Goal: Task Accomplishment & Management: Complete application form

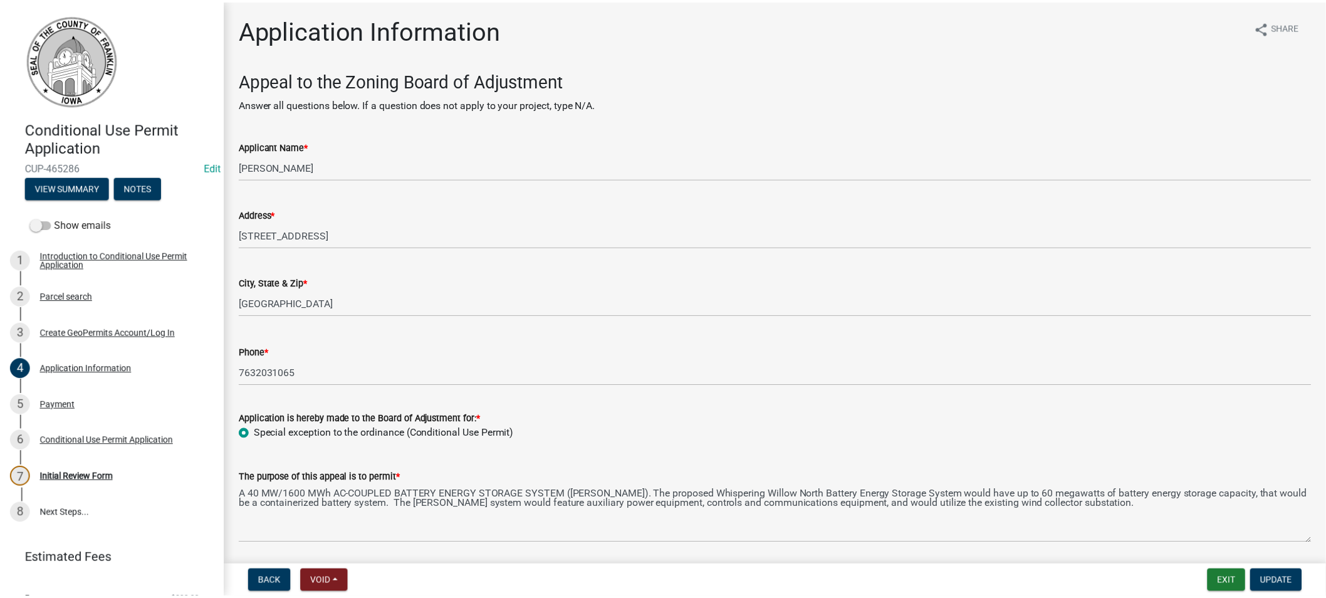
scroll to position [1183, 0]
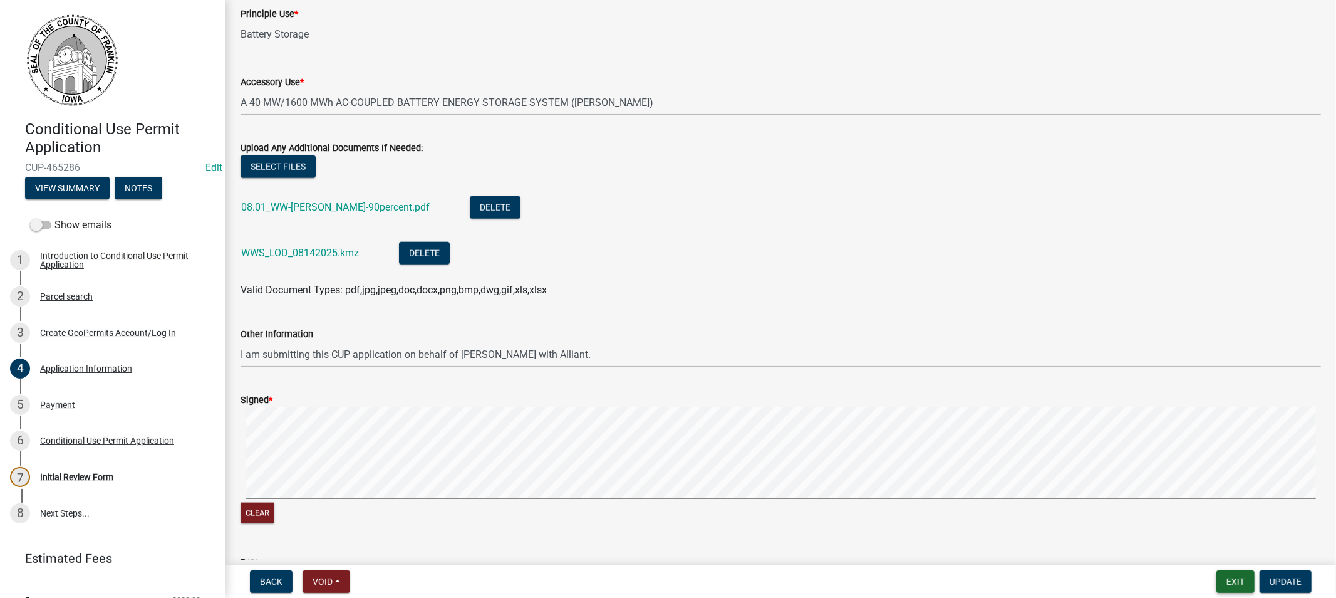
click at [1248, 576] on button "Exit" at bounding box center [1236, 581] width 38 height 23
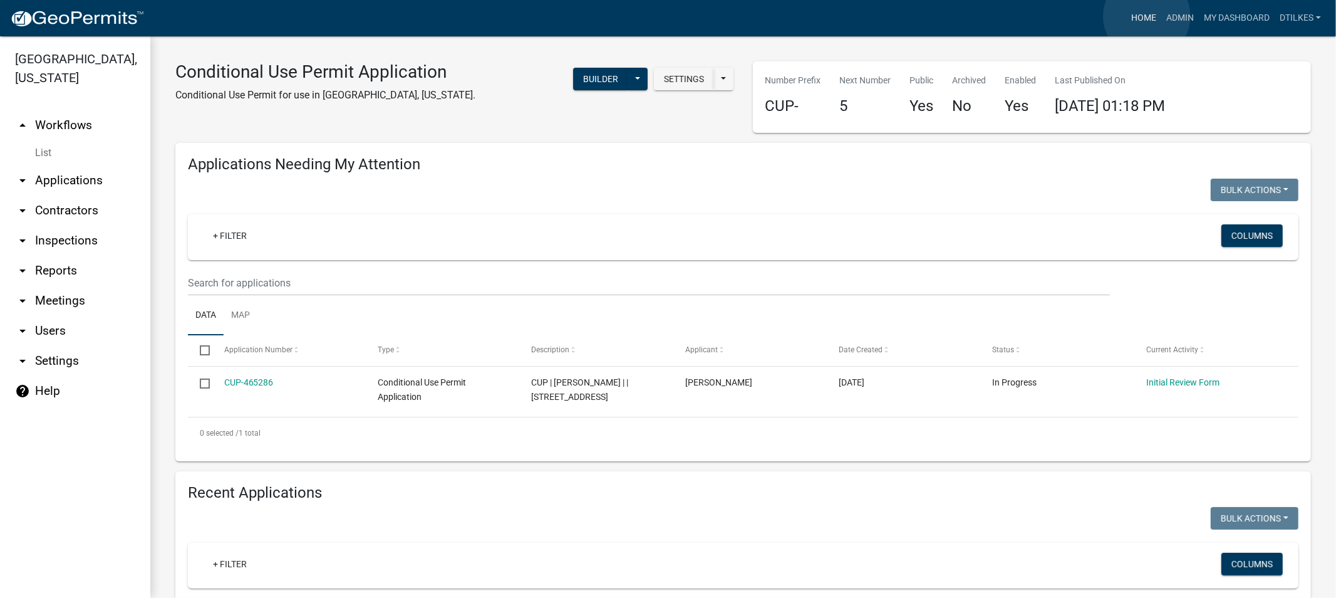
click at [1147, 16] on link "Home" at bounding box center [1144, 18] width 35 height 24
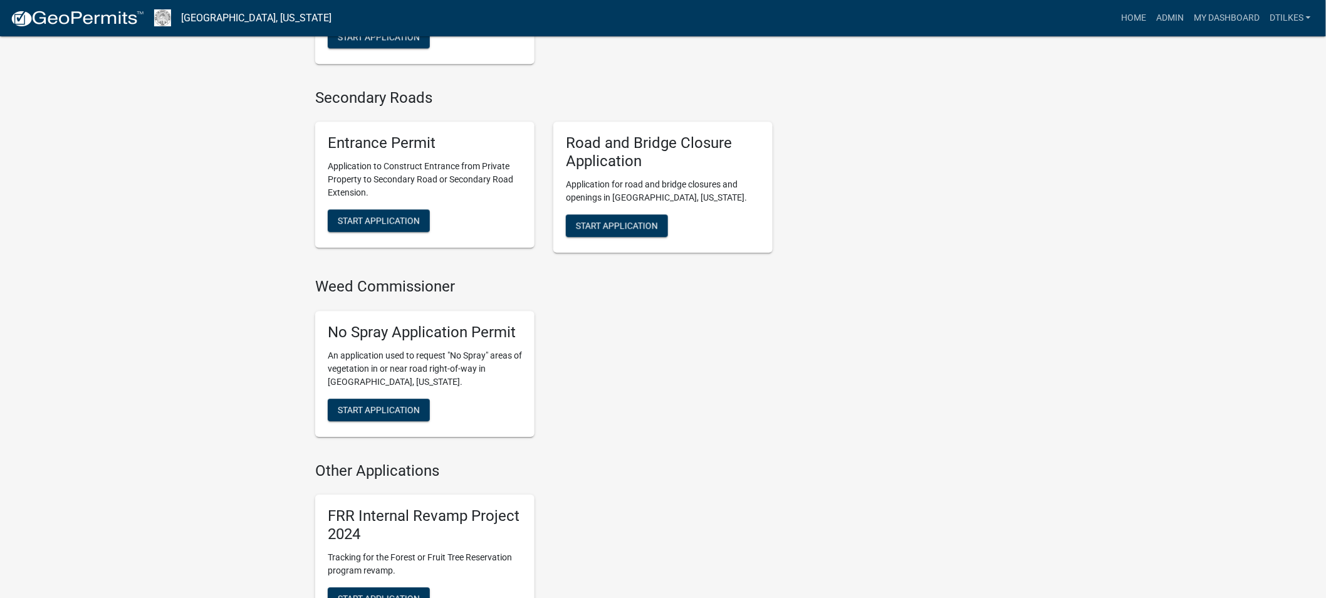
scroll to position [3341, 0]
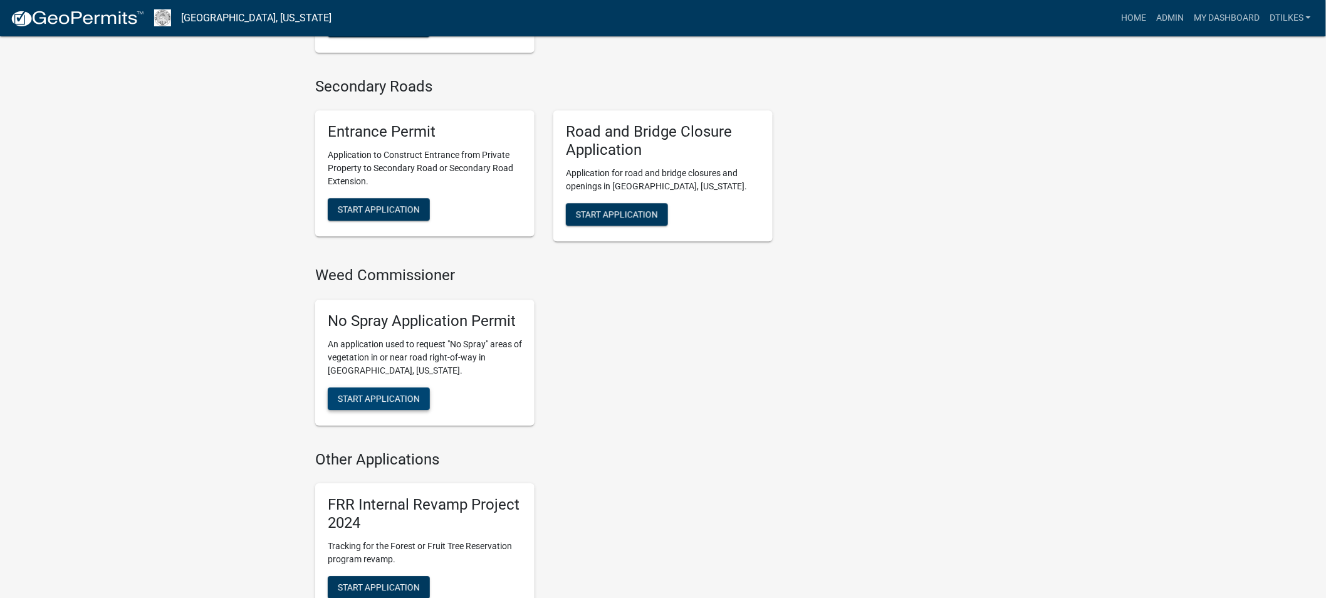
click at [371, 393] on span "Start Application" at bounding box center [379, 398] width 82 height 10
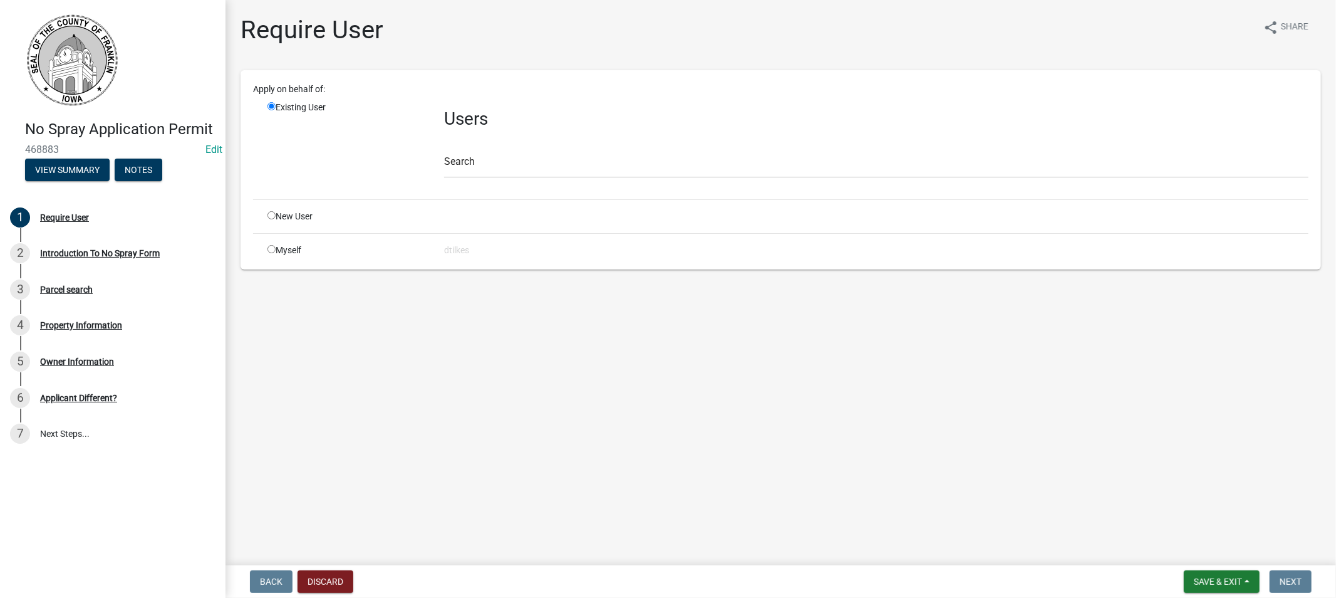
click at [272, 249] on input "radio" at bounding box center [272, 249] width 8 height 8
radio input "true"
radio input "false"
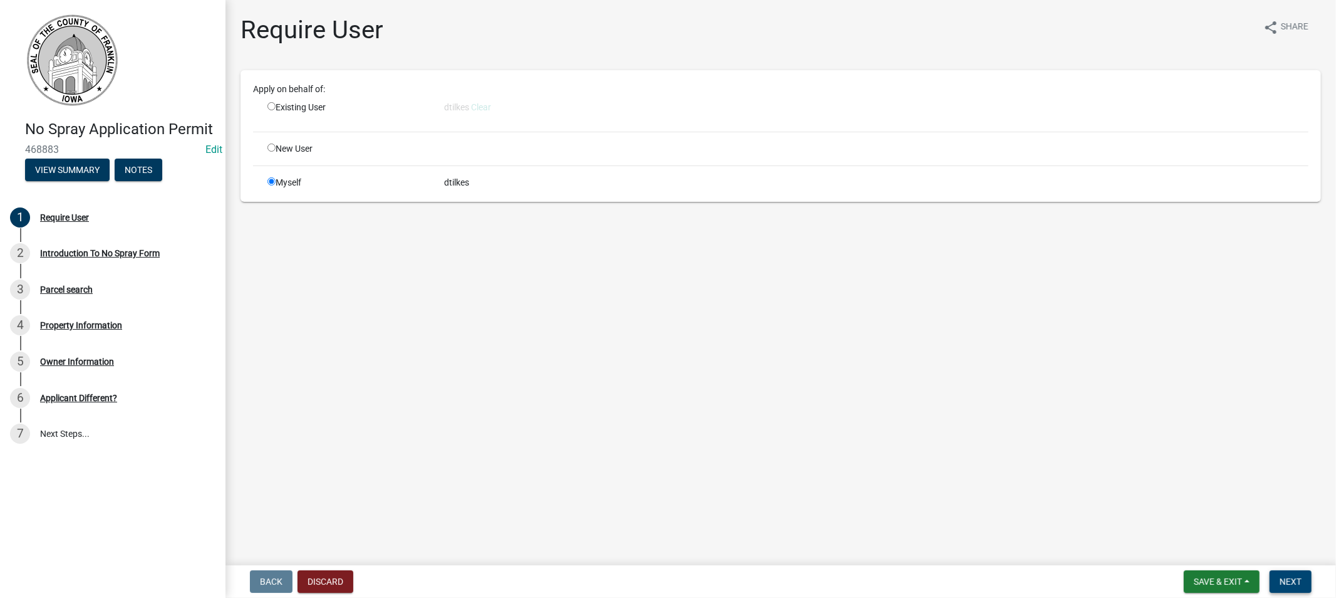
click at [1291, 585] on span "Next" at bounding box center [1291, 581] width 22 height 10
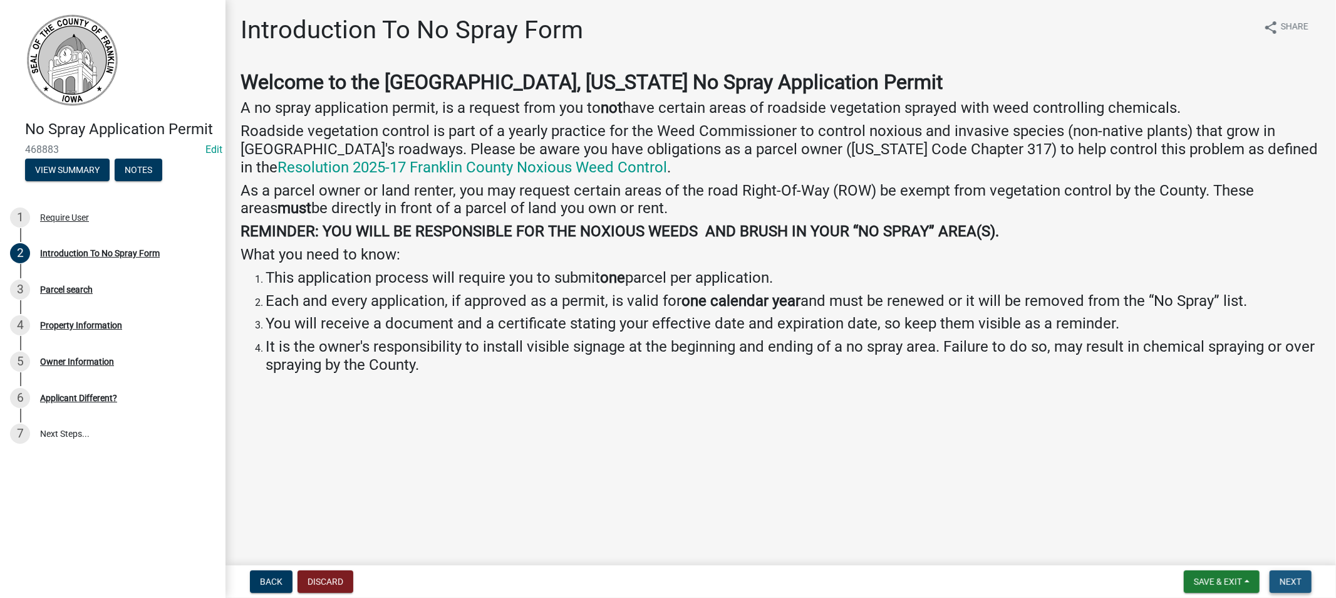
drag, startPoint x: 1276, startPoint y: 578, endPoint x: 1230, endPoint y: 562, distance: 48.6
click at [1276, 578] on button "Next" at bounding box center [1291, 581] width 42 height 23
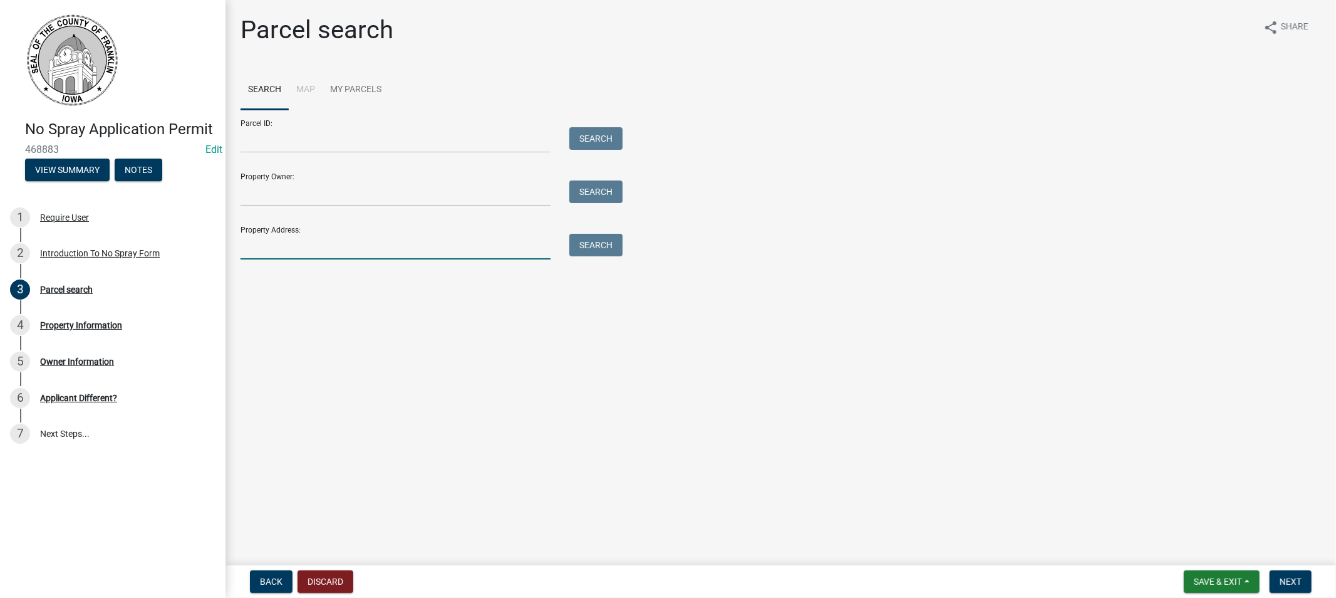
click at [297, 249] on input "Property Address:" at bounding box center [396, 247] width 310 height 26
type input "1820 w"
click at [583, 241] on button "Search" at bounding box center [596, 245] width 53 height 23
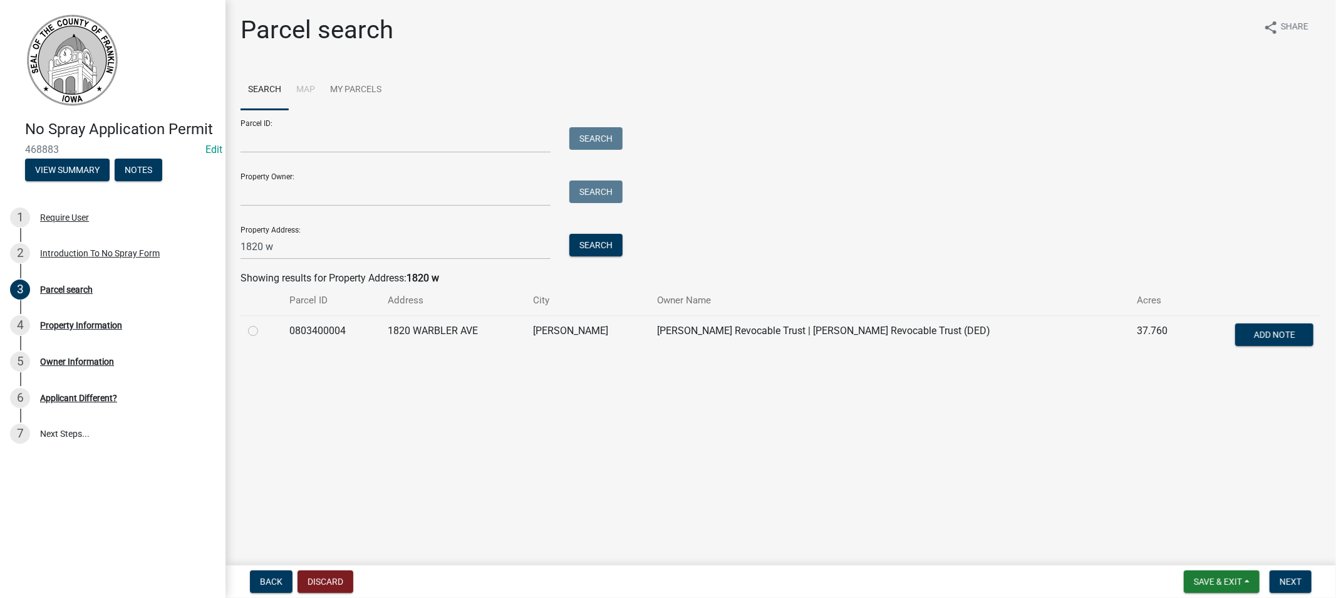
click at [263, 323] on label at bounding box center [263, 323] width 0 height 0
click at [263, 330] on input "radio" at bounding box center [267, 327] width 8 height 8
radio input "true"
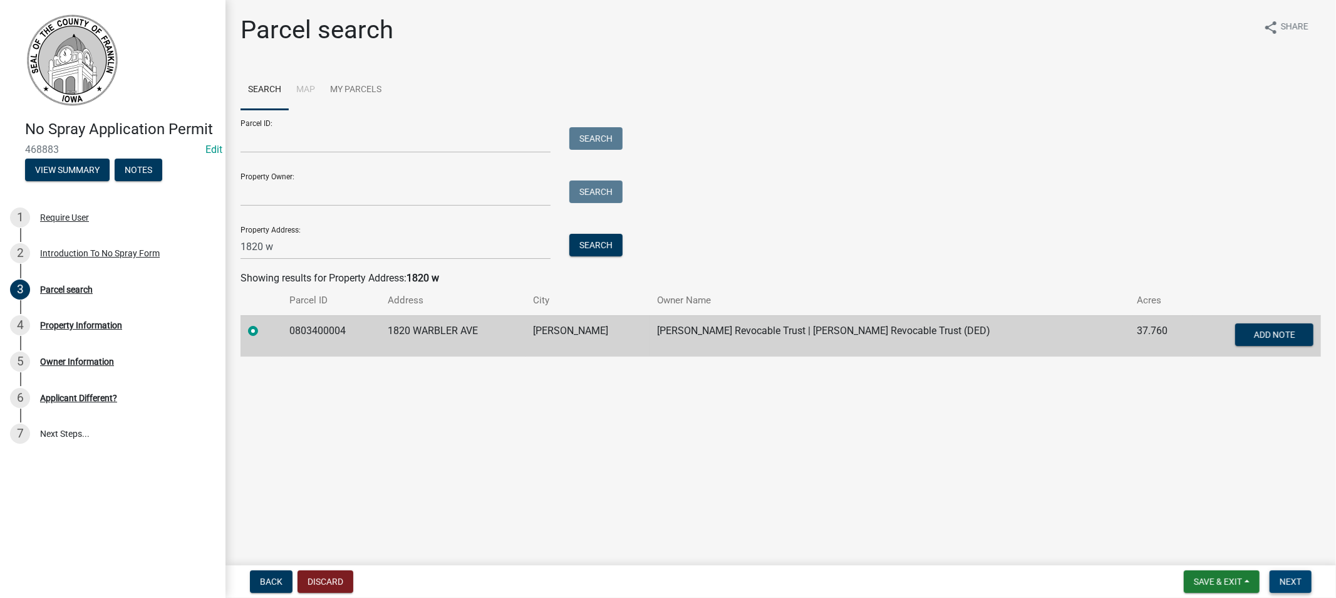
click at [1293, 583] on span "Next" at bounding box center [1291, 581] width 22 height 10
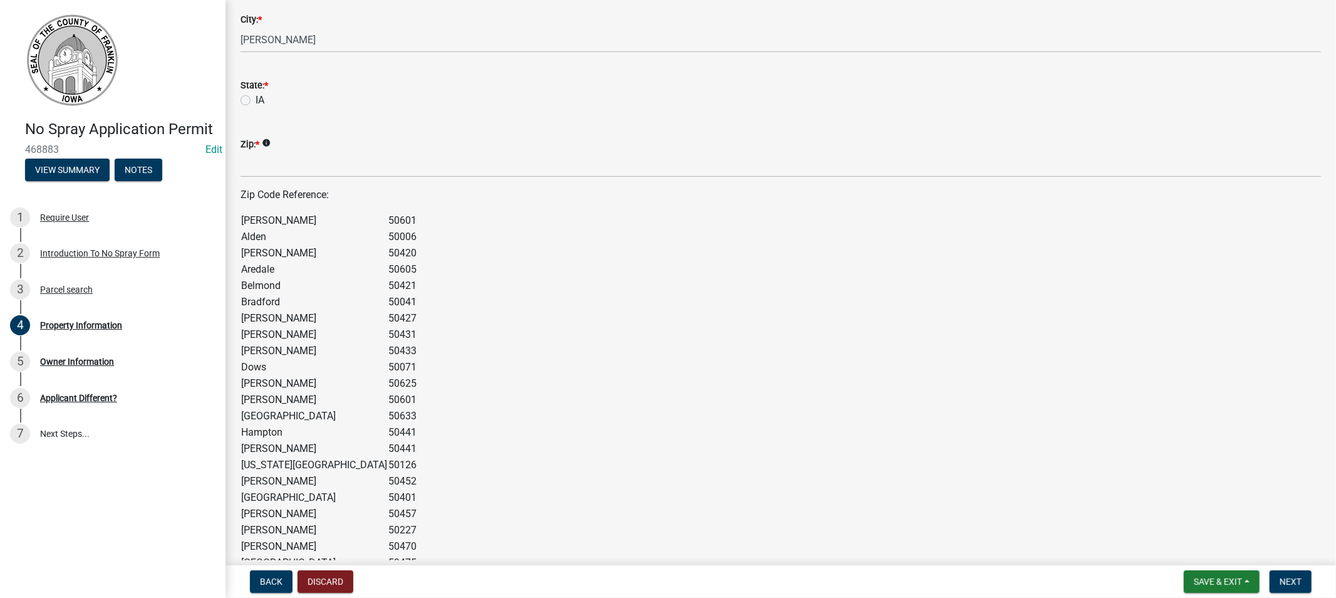
scroll to position [278, 0]
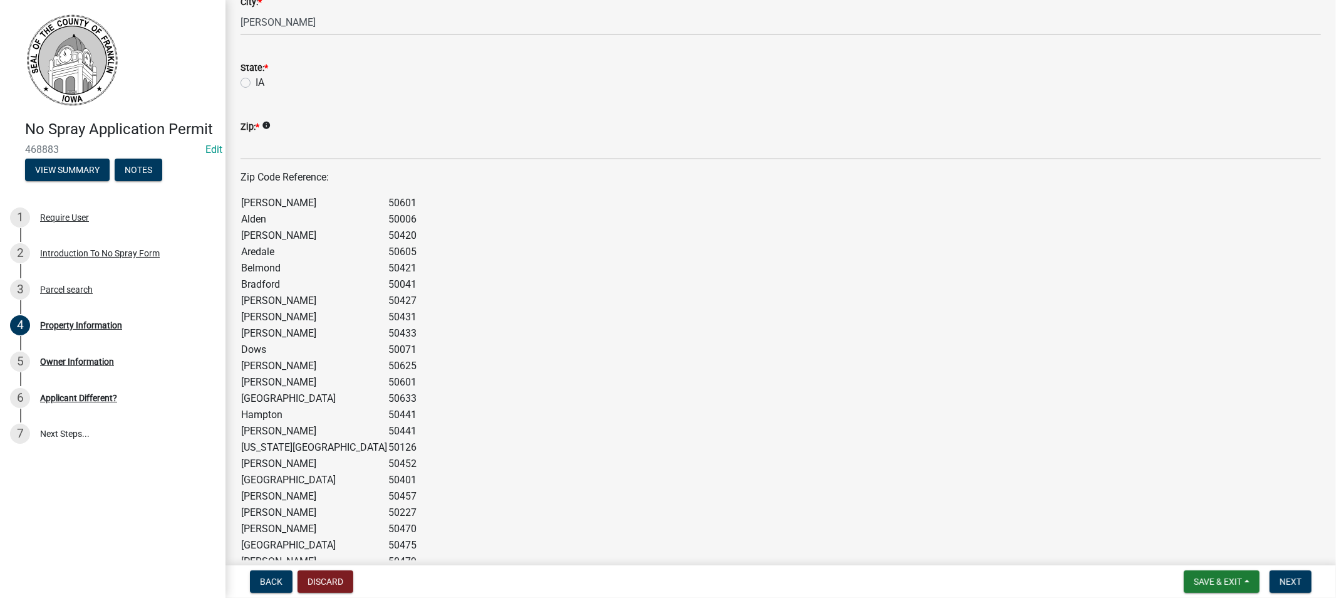
click at [268, 363] on td "[PERSON_NAME]" at bounding box center [314, 366] width 147 height 16
click at [388, 366] on td "50625" at bounding box center [402, 366] width 29 height 16
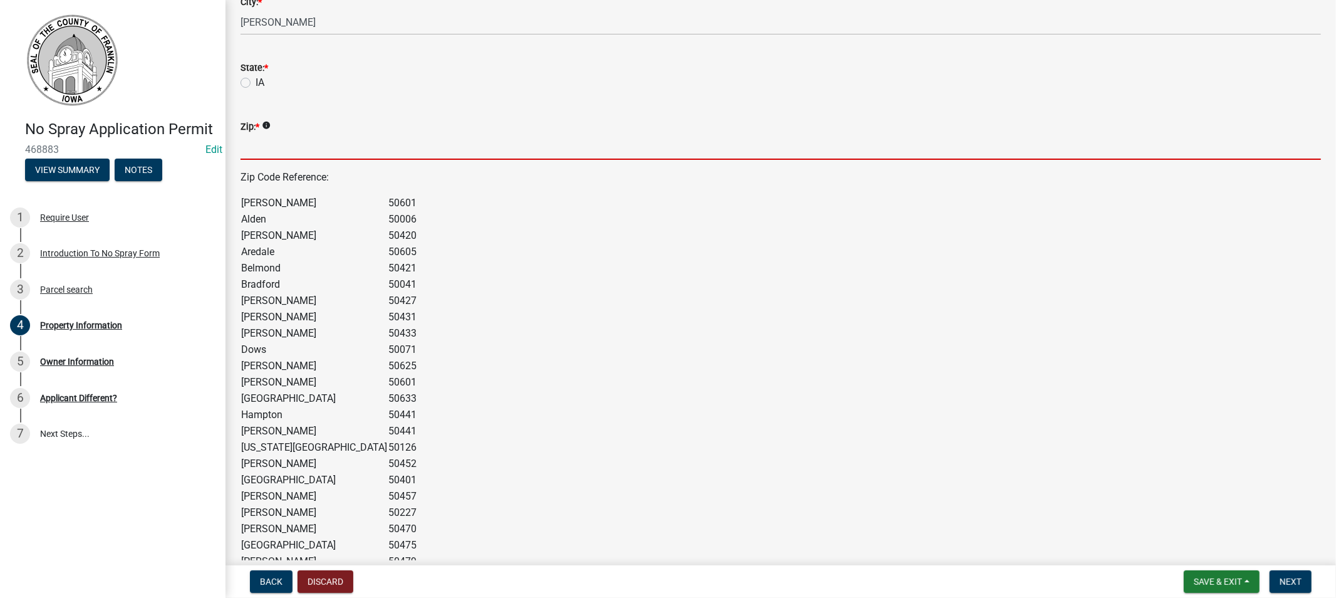
click at [278, 155] on input "Zip: *" at bounding box center [781, 147] width 1081 height 26
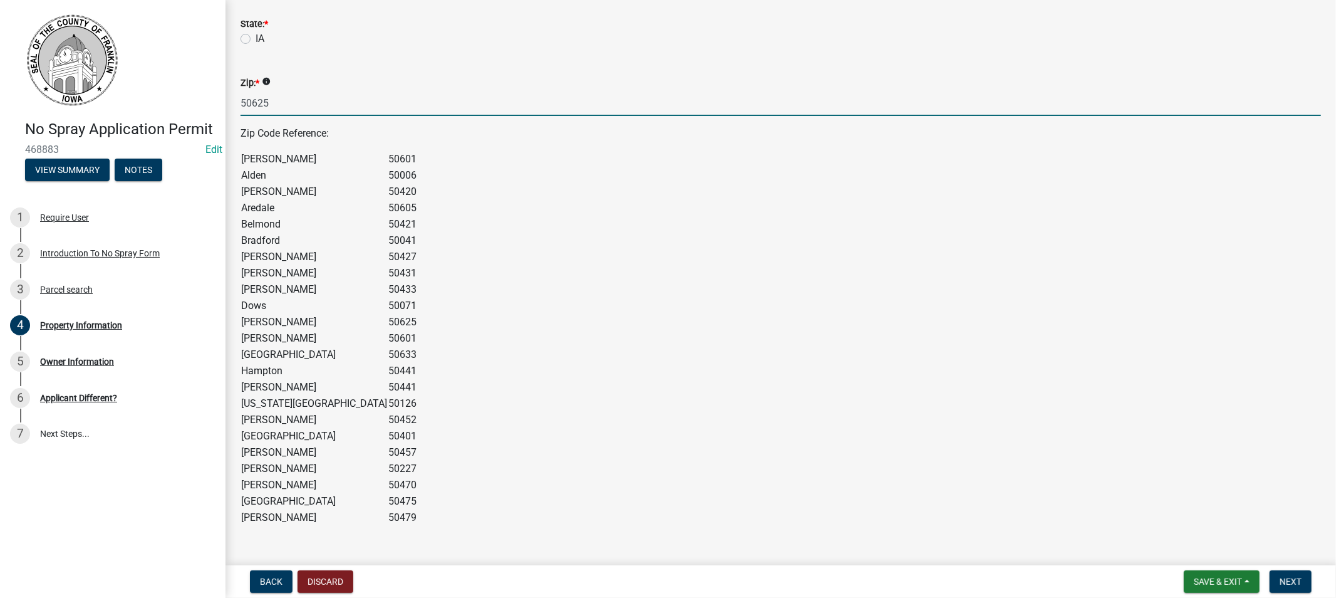
scroll to position [346, 0]
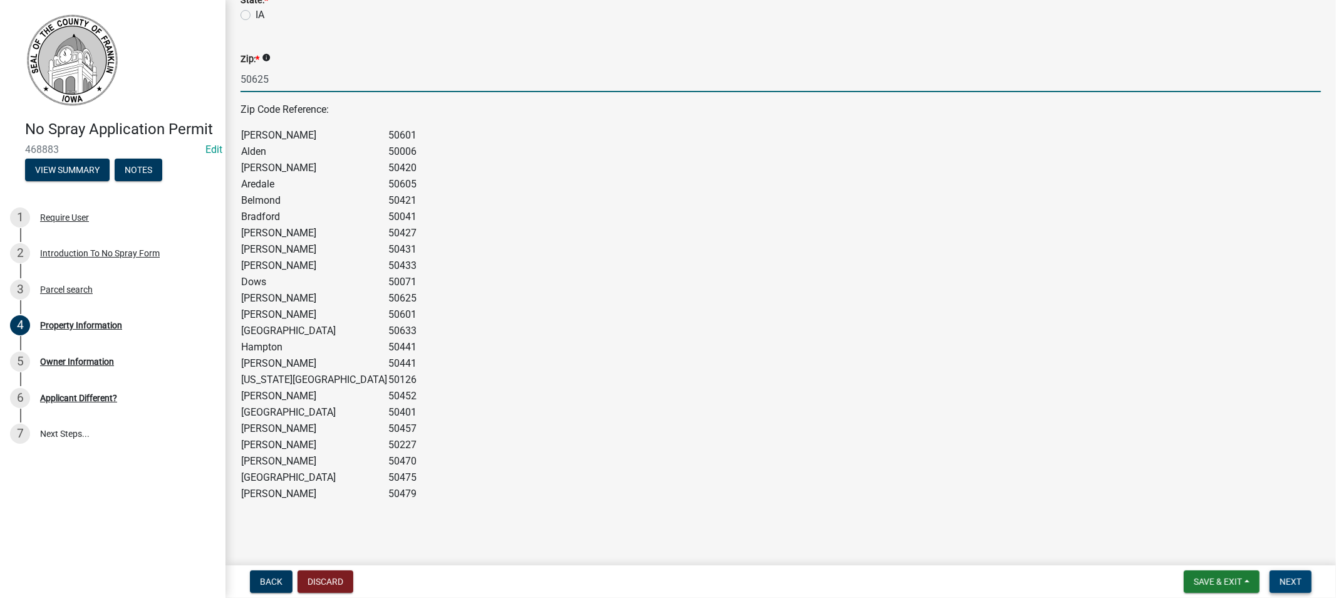
type input "50625"
click at [1299, 580] on span "Next" at bounding box center [1291, 581] width 22 height 10
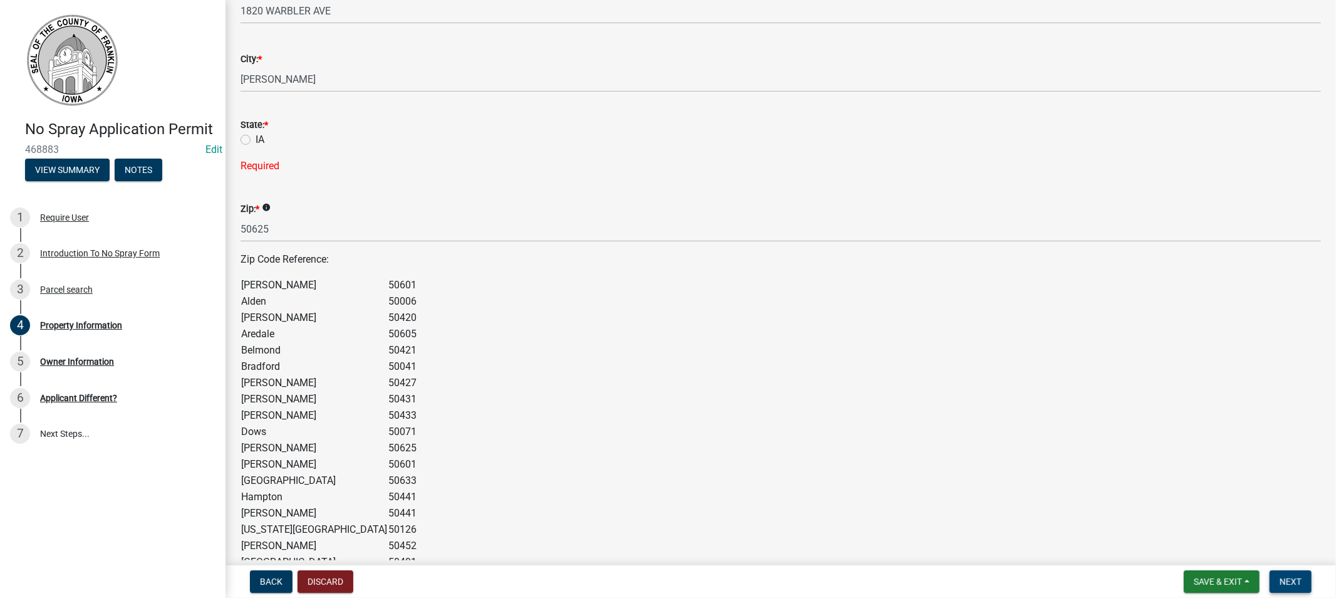
scroll to position [207, 0]
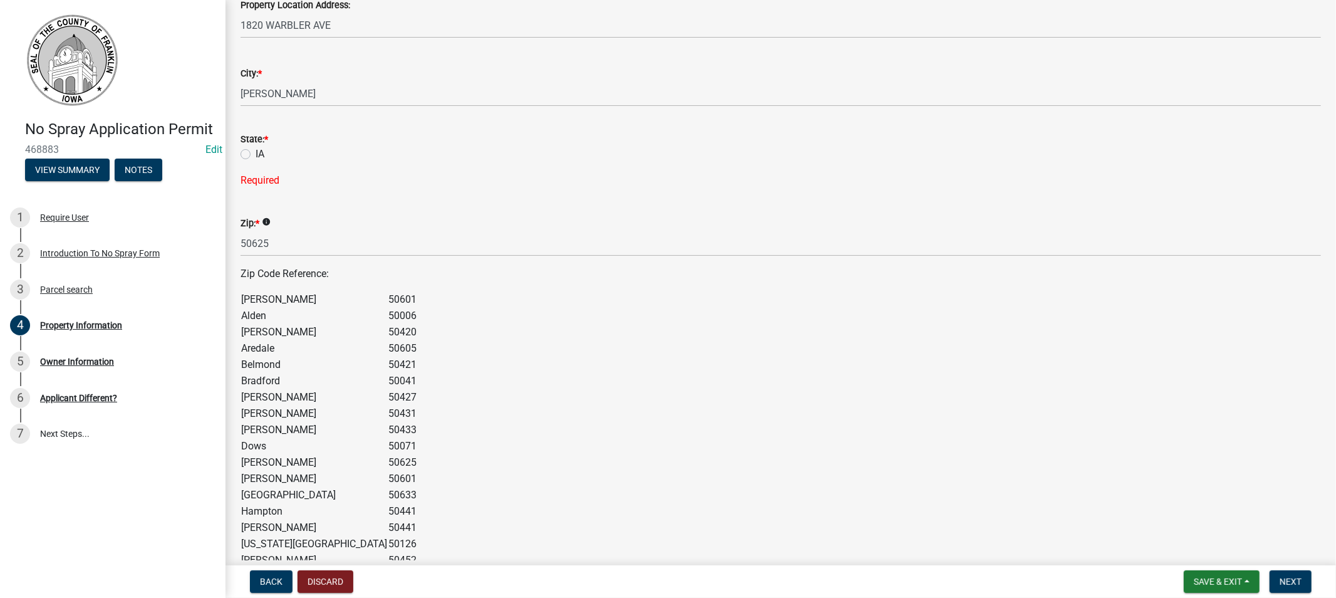
click at [256, 155] on label "IA" at bounding box center [260, 154] width 9 height 15
click at [256, 155] on input "IA" at bounding box center [260, 151] width 8 height 8
radio input "true"
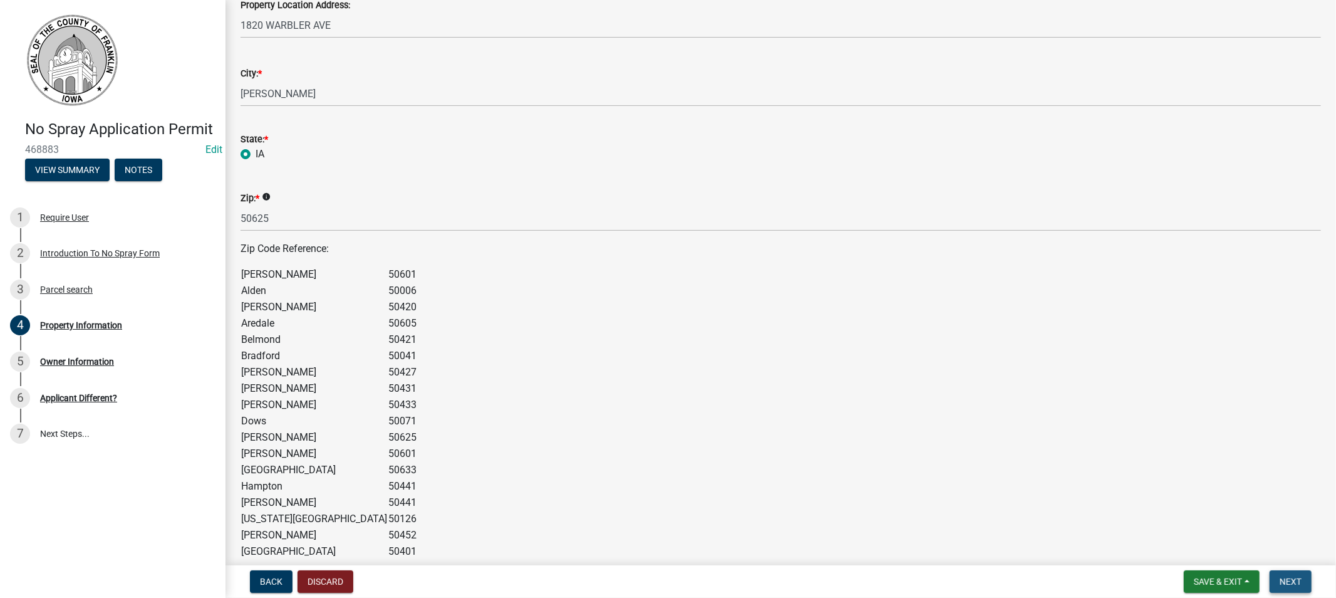
click at [1293, 580] on span "Next" at bounding box center [1291, 581] width 22 height 10
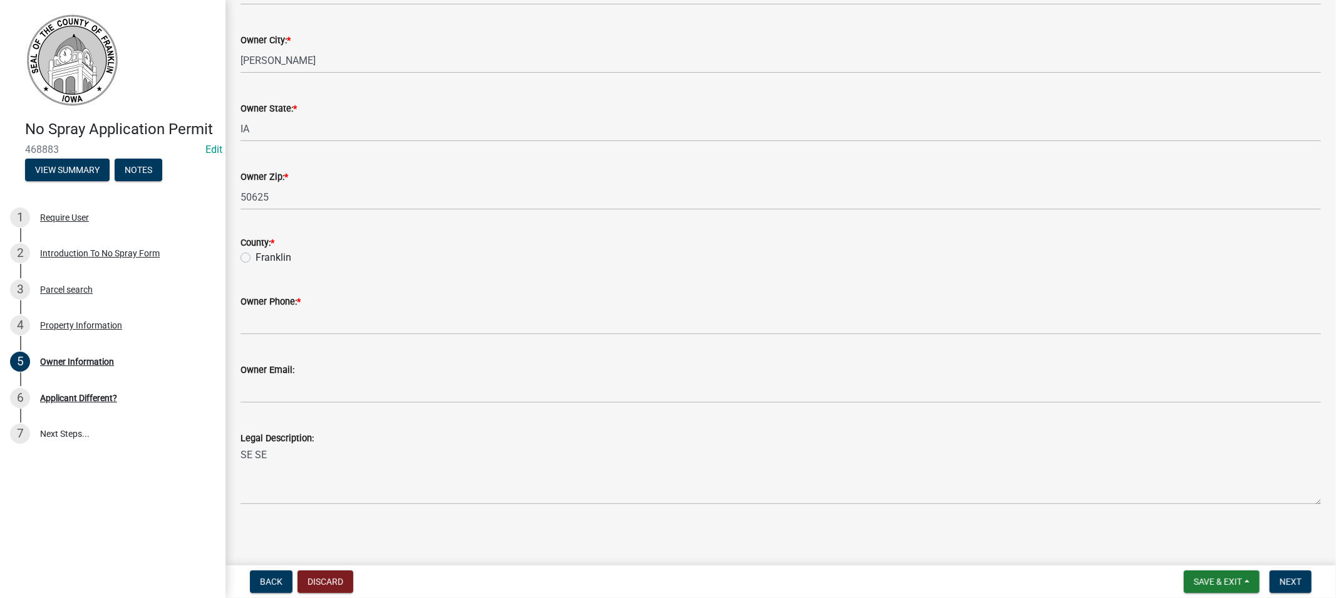
scroll to position [222, 0]
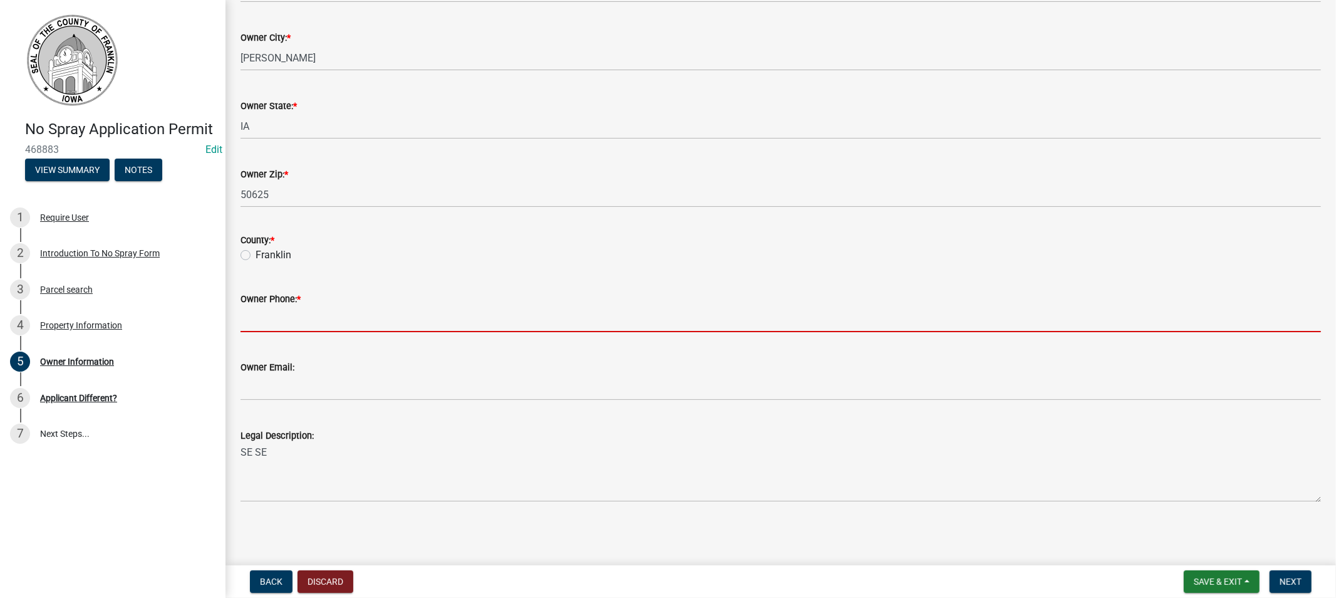
click at [248, 313] on input "Owner Phone: *" at bounding box center [781, 319] width 1081 height 26
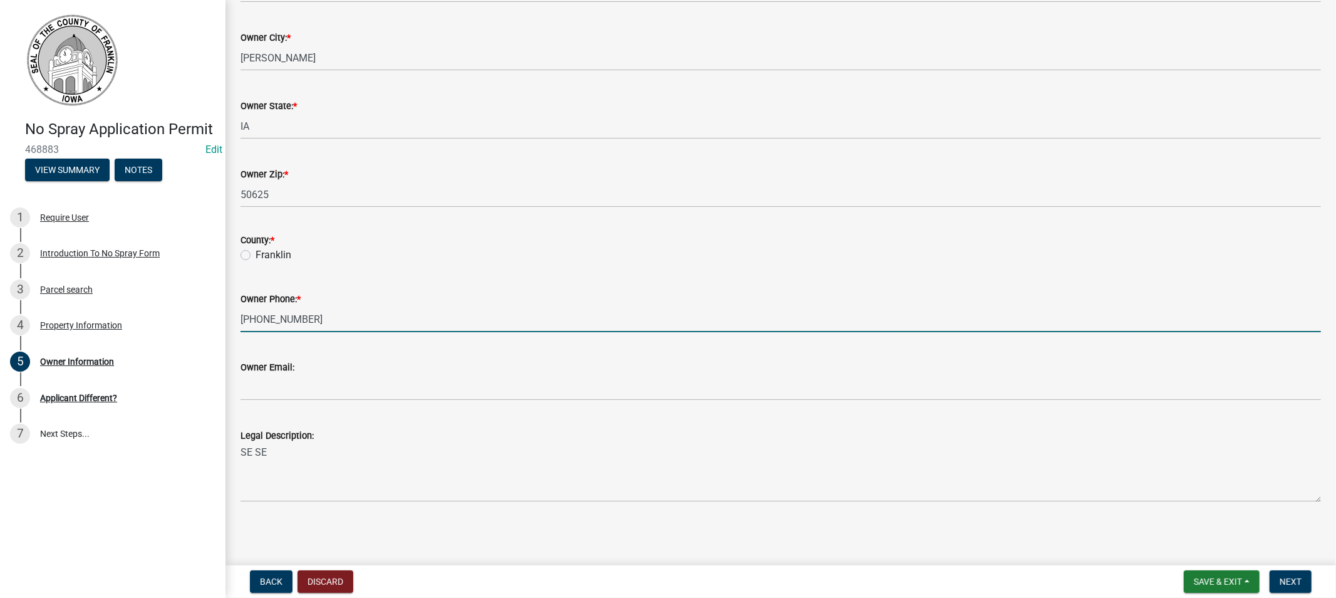
type input "[PHONE_NUMBER]"
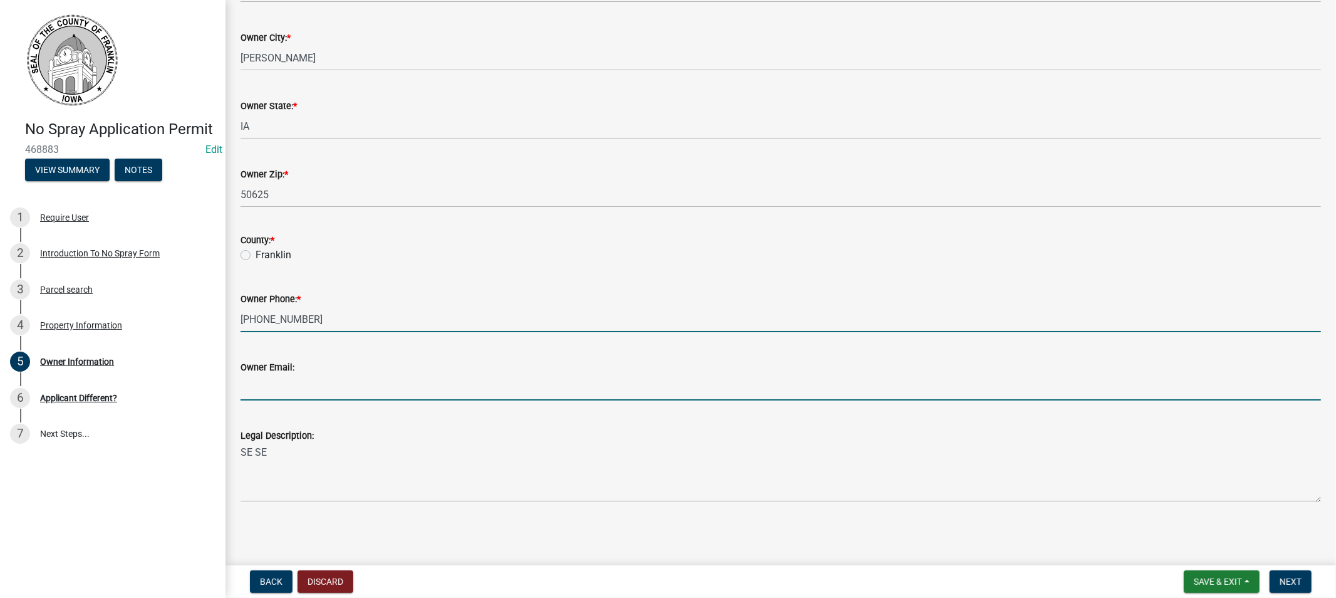
click at [285, 393] on input "Owner Email:" at bounding box center [781, 388] width 1081 height 26
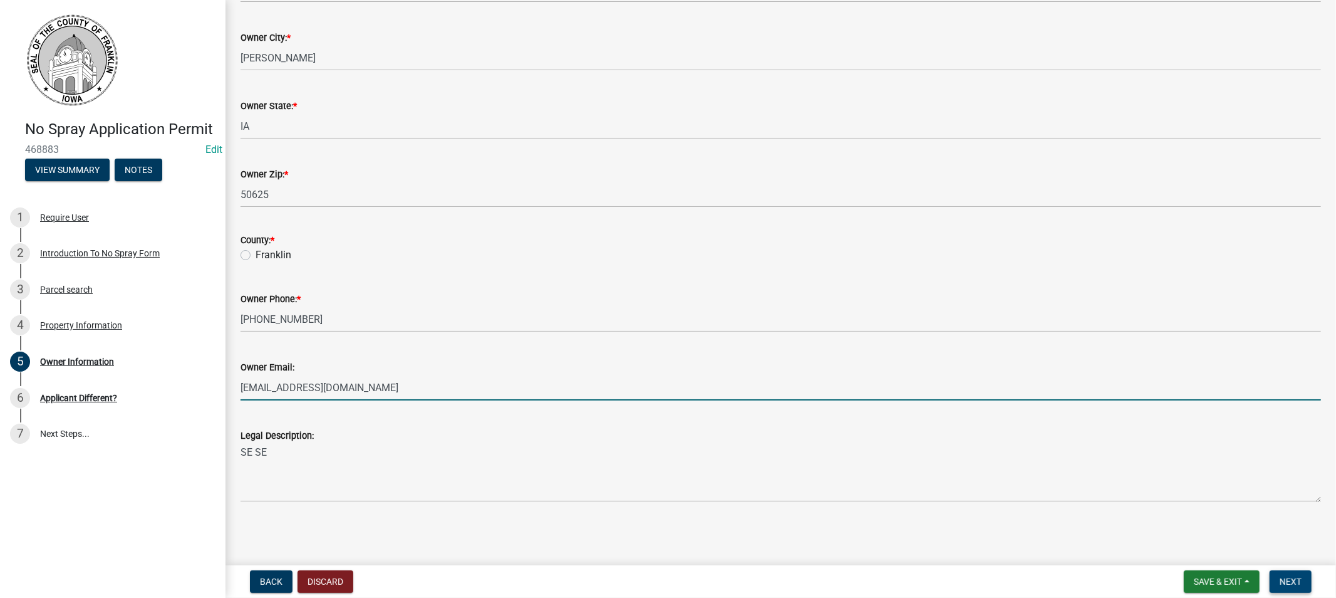
type input "[EMAIL_ADDRESS][DOMAIN_NAME]"
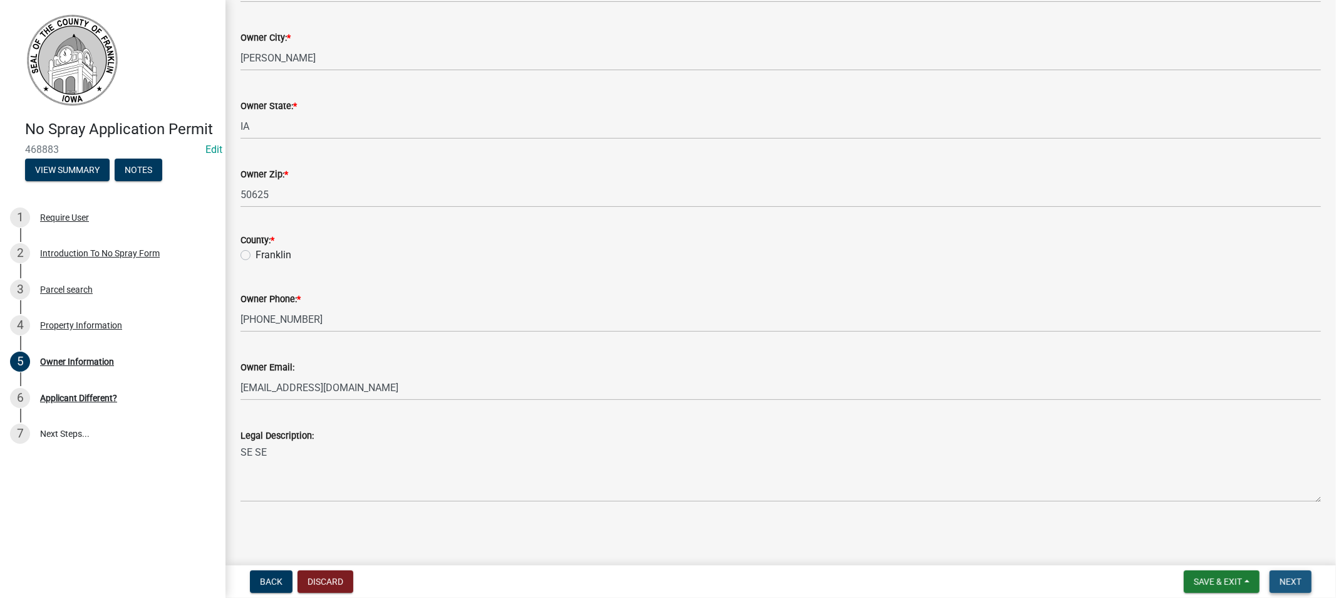
click at [1296, 578] on span "Next" at bounding box center [1291, 581] width 22 height 10
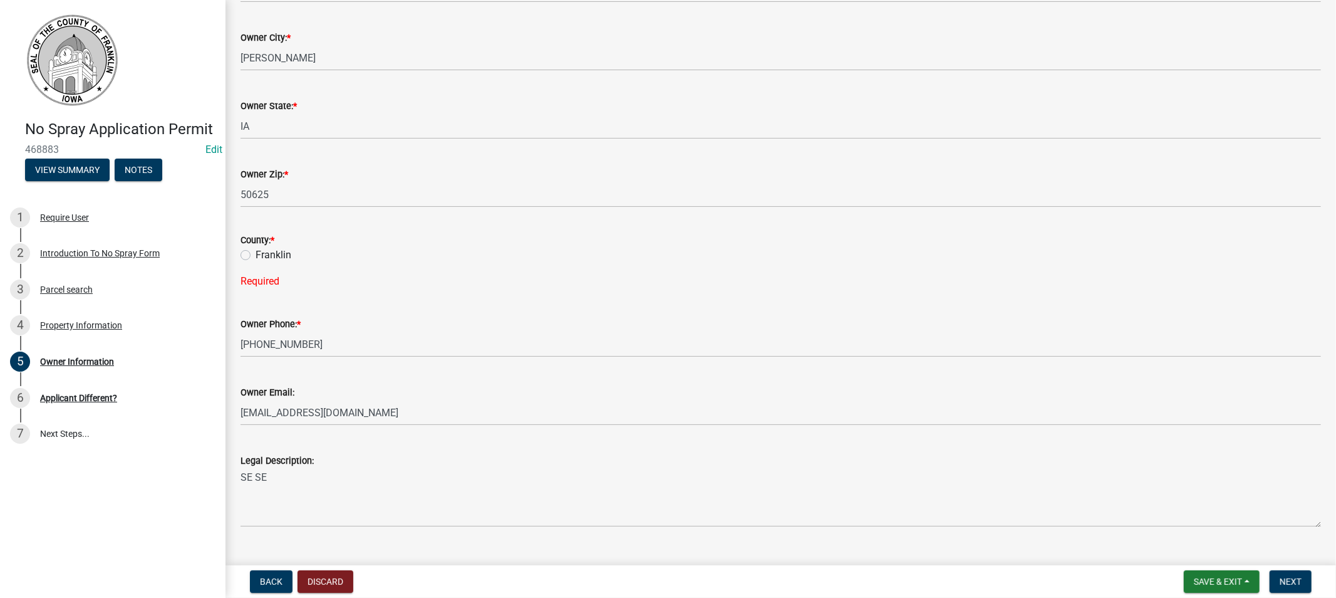
click at [256, 254] on label "Franklin" at bounding box center [274, 254] width 36 height 15
click at [256, 254] on input "Franklin" at bounding box center [260, 251] width 8 height 8
radio input "true"
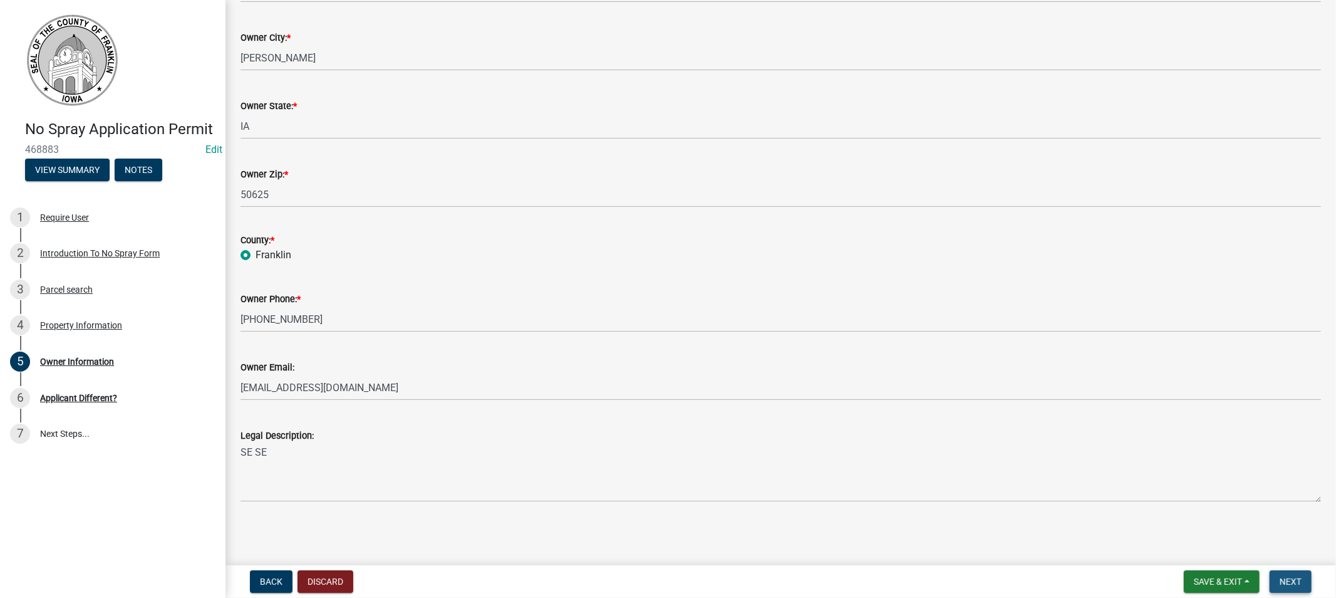
click at [1286, 577] on span "Next" at bounding box center [1291, 581] width 22 height 10
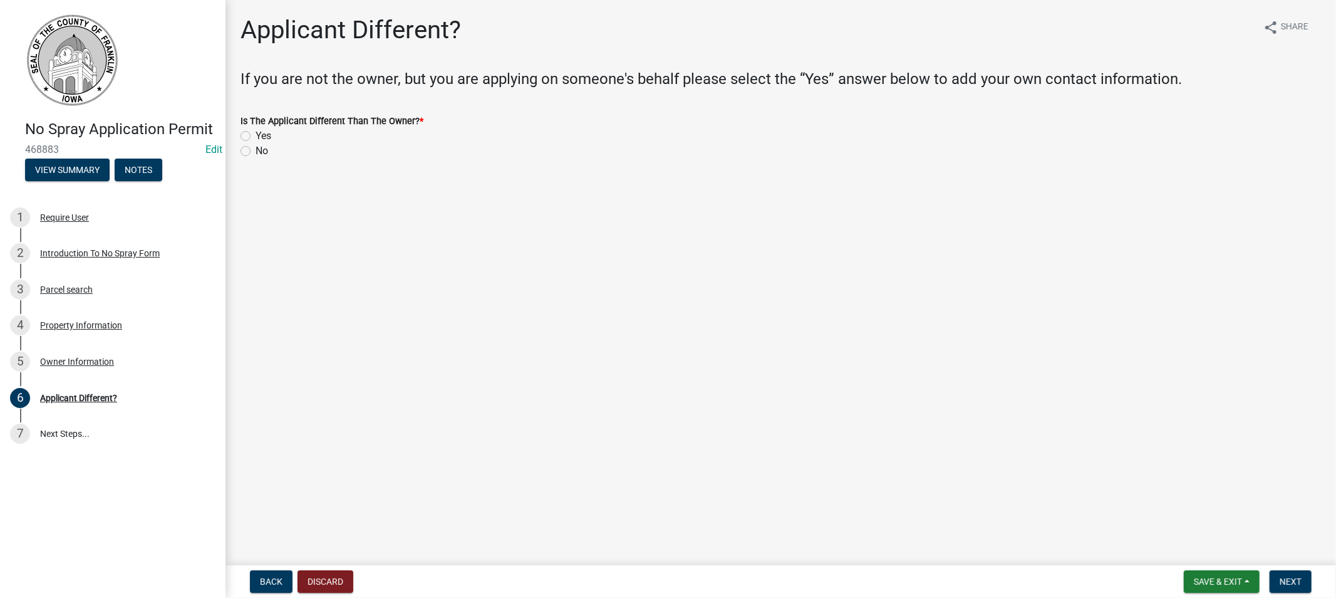
click at [256, 147] on label "No" at bounding box center [262, 150] width 13 height 15
click at [256, 147] on input "No" at bounding box center [260, 147] width 8 height 8
radio input "true"
click at [1284, 580] on span "Next" at bounding box center [1291, 581] width 22 height 10
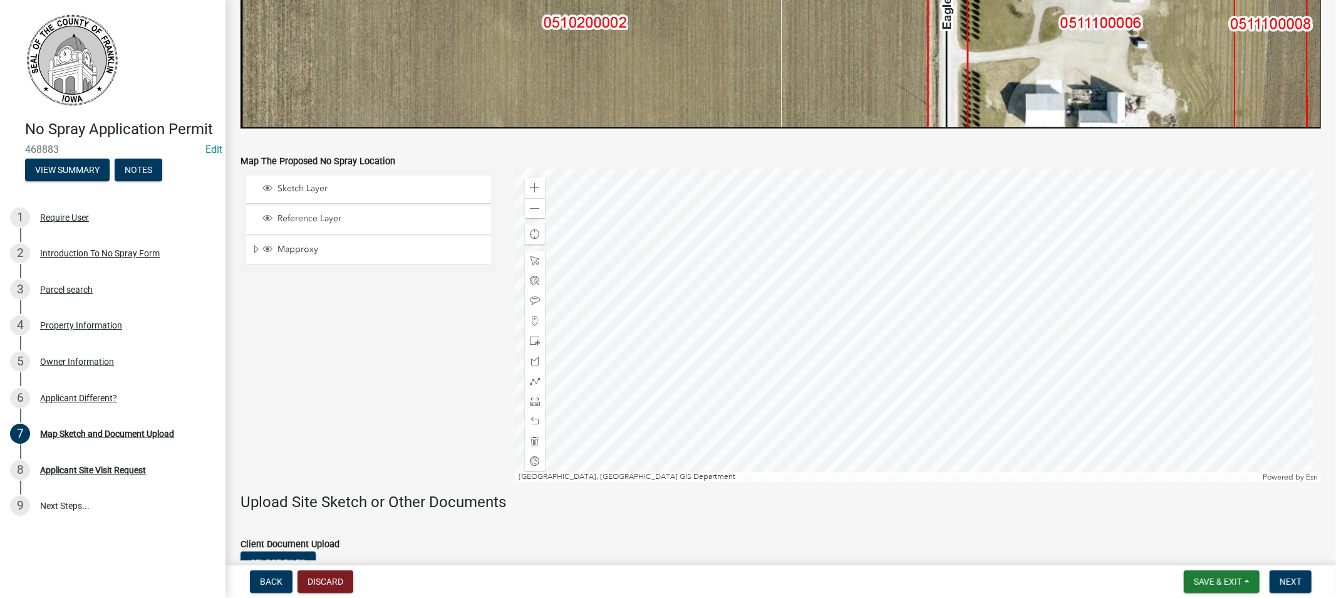
scroll to position [905, 0]
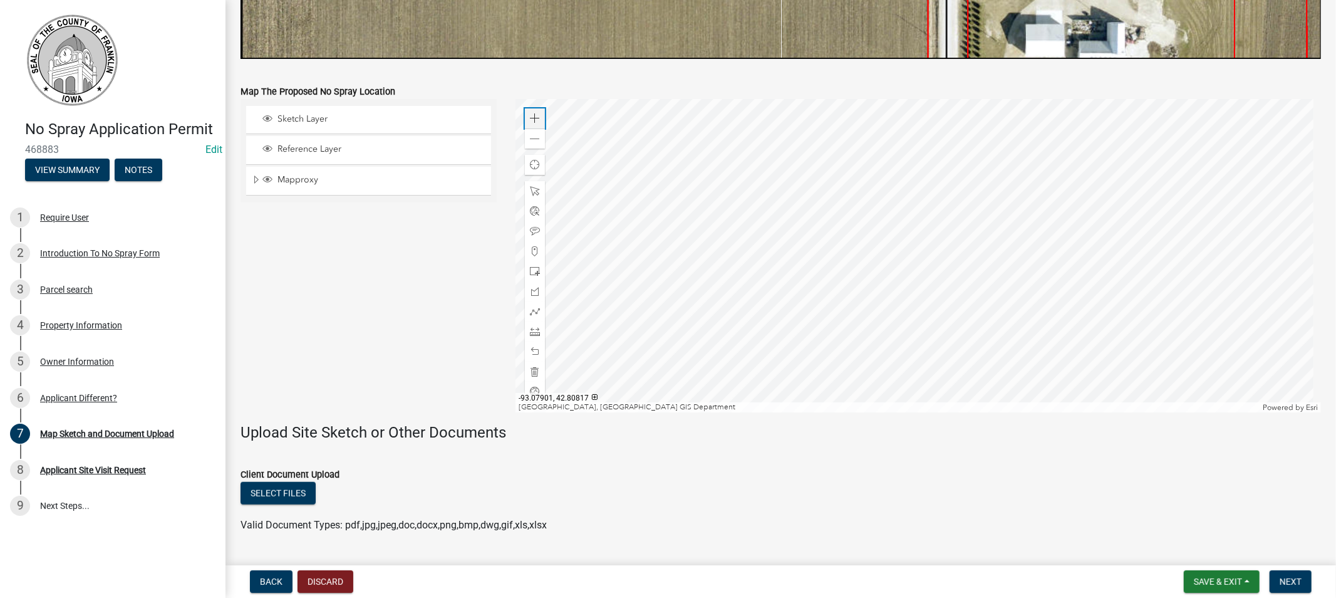
click at [530, 113] on span at bounding box center [535, 118] width 10 height 10
click at [533, 134] on span at bounding box center [535, 139] width 10 height 10
click at [913, 294] on div at bounding box center [919, 255] width 806 height 313
click at [874, 267] on div at bounding box center [919, 255] width 806 height 313
click at [530, 134] on span at bounding box center [535, 139] width 10 height 10
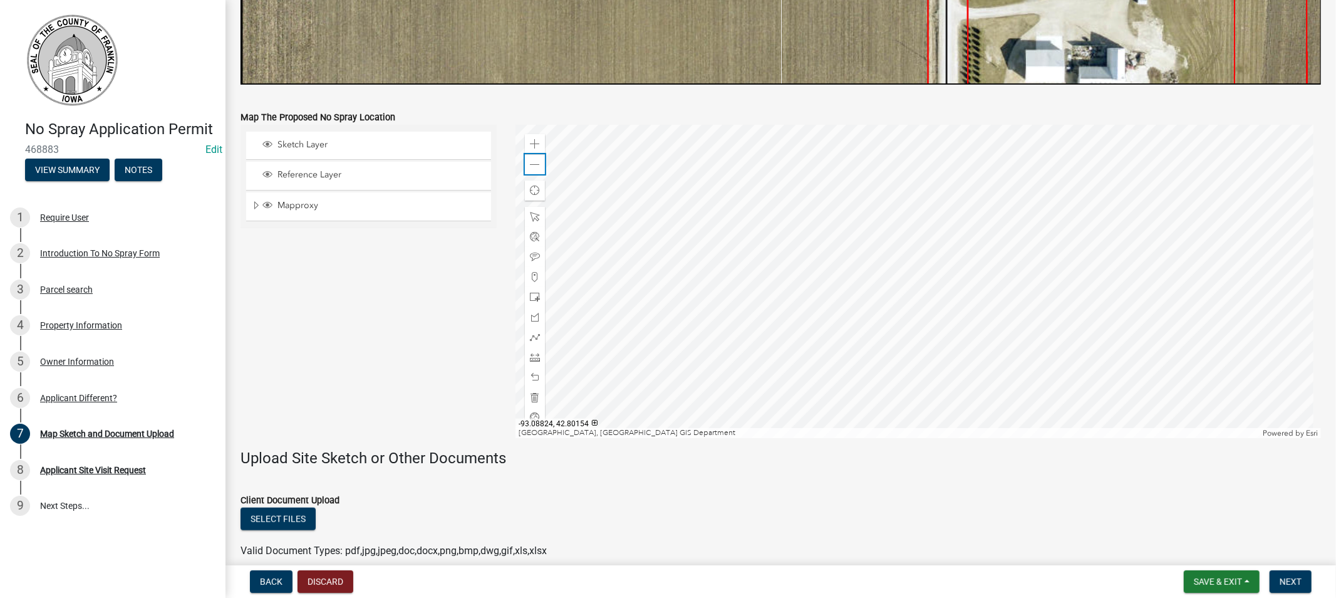
scroll to position [848, 0]
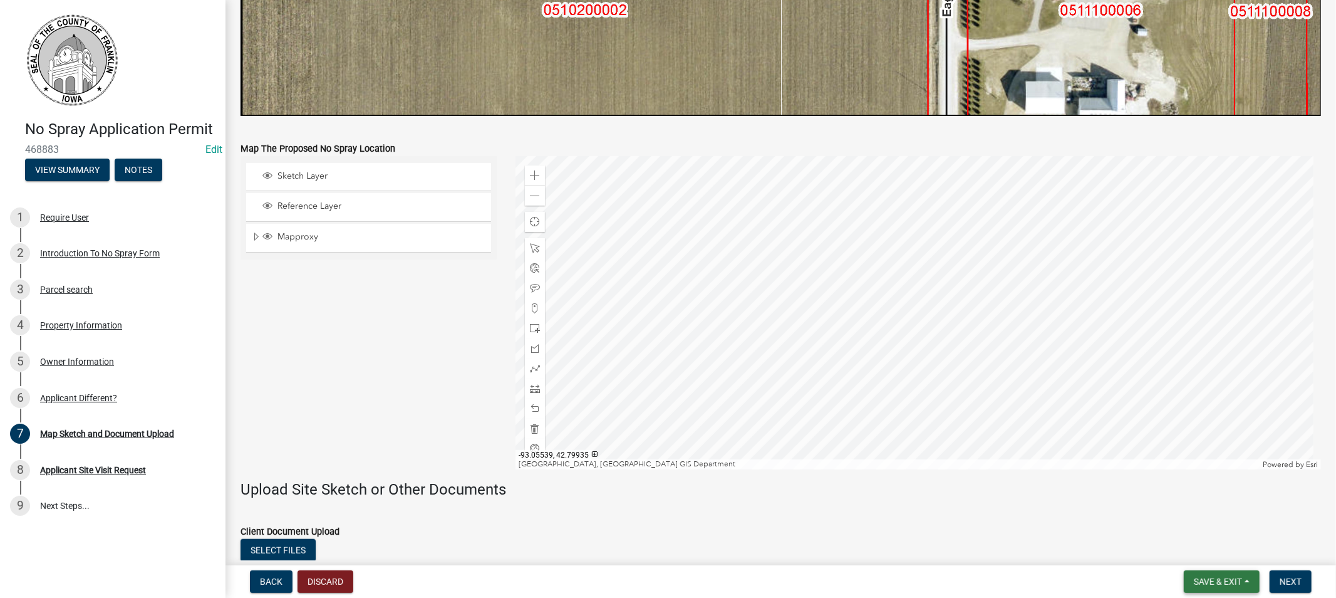
click at [1218, 576] on span "Save & Exit" at bounding box center [1218, 581] width 48 height 10
click at [1212, 549] on button "Save & Exit" at bounding box center [1210, 549] width 100 height 30
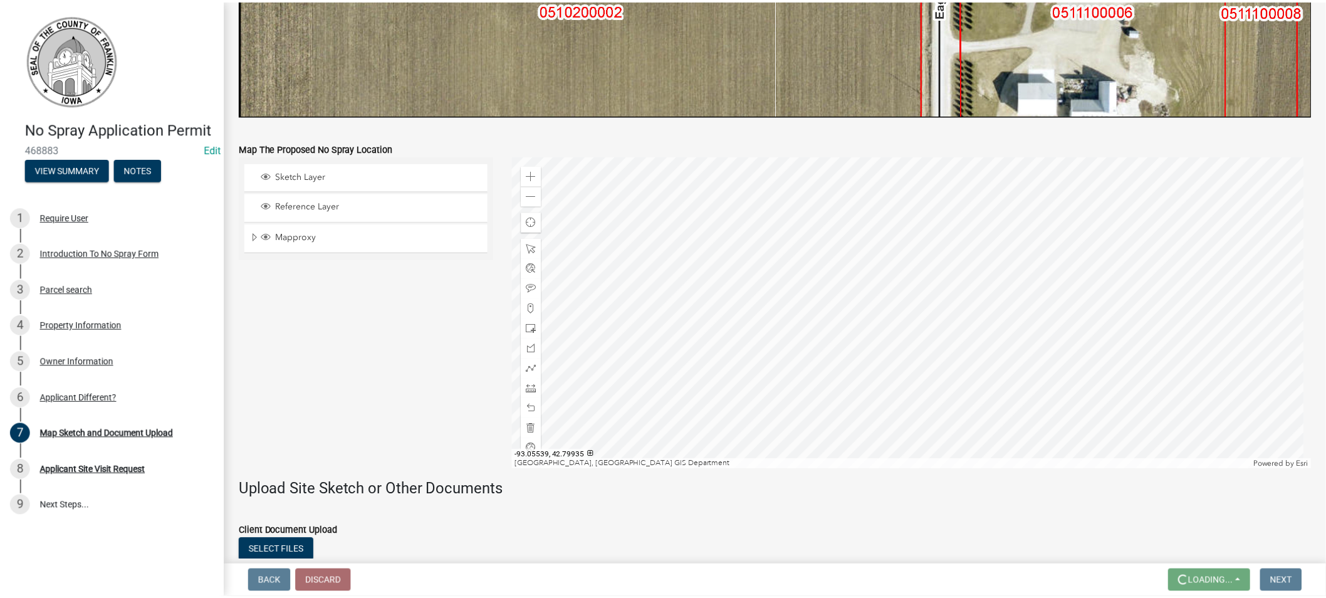
scroll to position [0, 0]
